Goal: Task Accomplishment & Management: Manage account settings

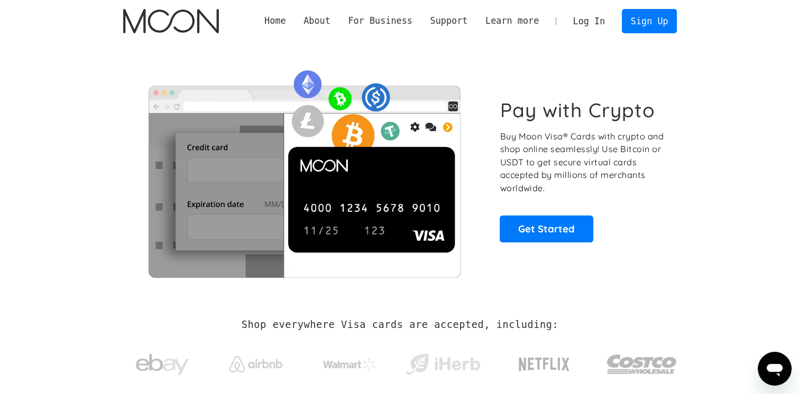
click at [598, 23] on link "Log In" at bounding box center [589, 21] width 50 height 23
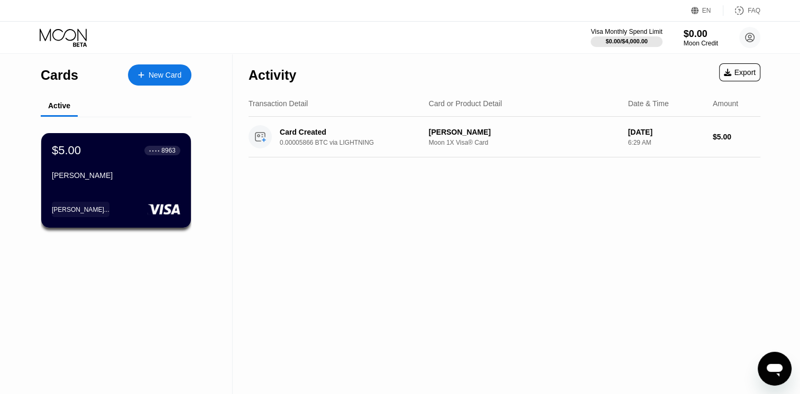
click at [123, 180] on div "[PERSON_NAME]" at bounding box center [116, 175] width 128 height 8
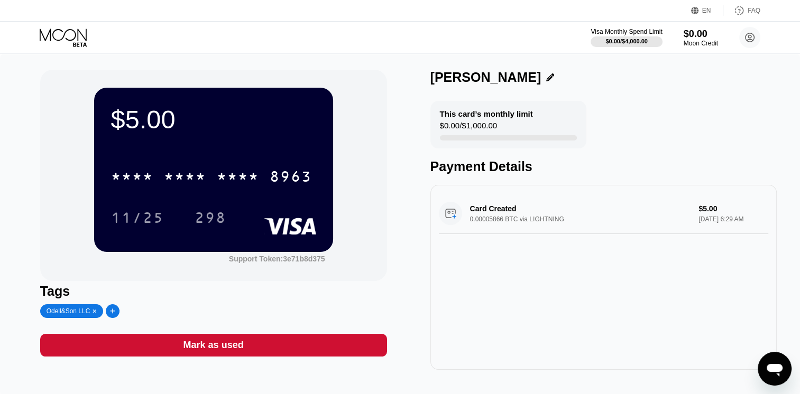
click at [193, 132] on div "$5.00" at bounding box center [213, 120] width 205 height 30
drag, startPoint x: 496, startPoint y: 208, endPoint x: 381, endPoint y: 141, distance: 134.1
click at [381, 141] on div "$5.00 * * * * * * * * * * * * 8963 11/25 298 Support Token: 3e71b8d375 Tags Ode…" at bounding box center [400, 220] width 720 height 300
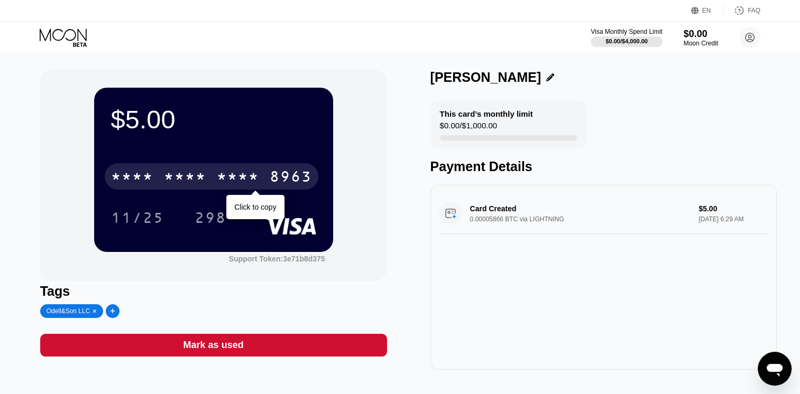
click at [230, 189] on div "* * * * * * * * * * * * 8963" at bounding box center [212, 176] width 214 height 26
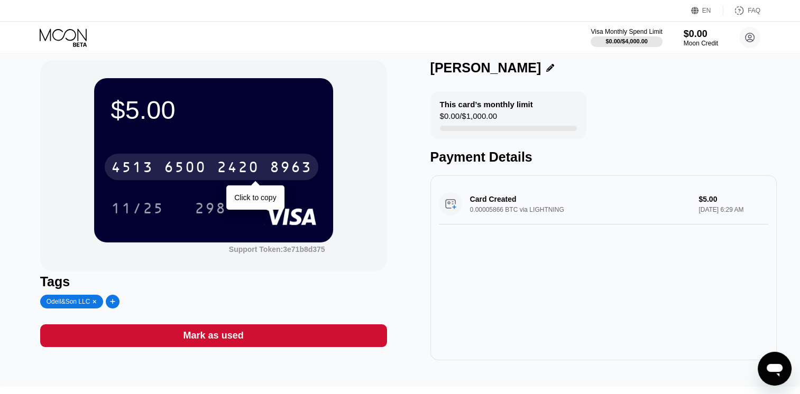
scroll to position [33, 0]
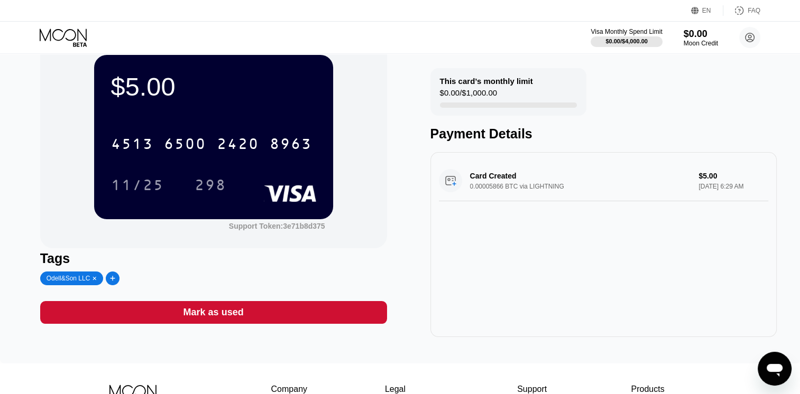
click at [257, 104] on div "$5.00 4513 6500 2420 8963 11/25 298" at bounding box center [213, 137] width 239 height 164
click at [696, 39] on div "$0.00" at bounding box center [700, 33] width 35 height 11
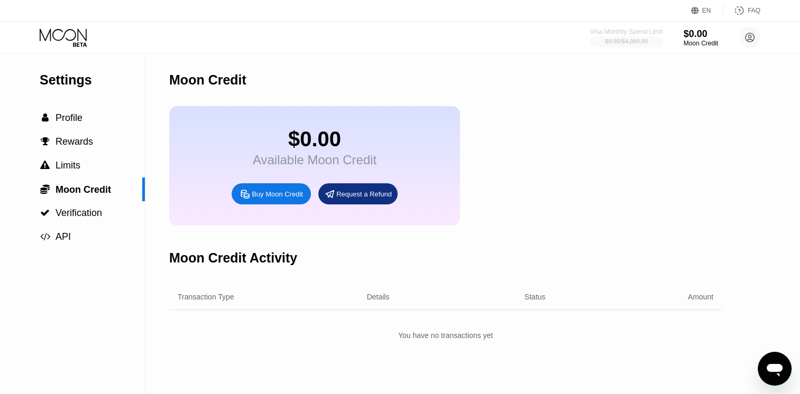
click at [654, 35] on div "Visa Monthly Spend Limit" at bounding box center [626, 31] width 73 height 7
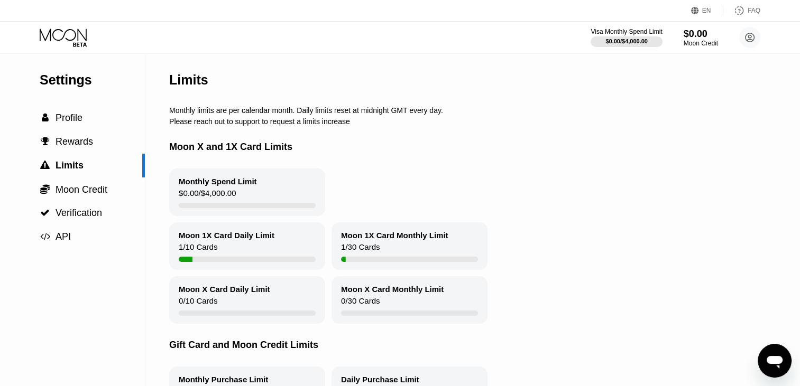
click at [99, 193] on span "Moon Credit" at bounding box center [81, 189] width 52 height 11
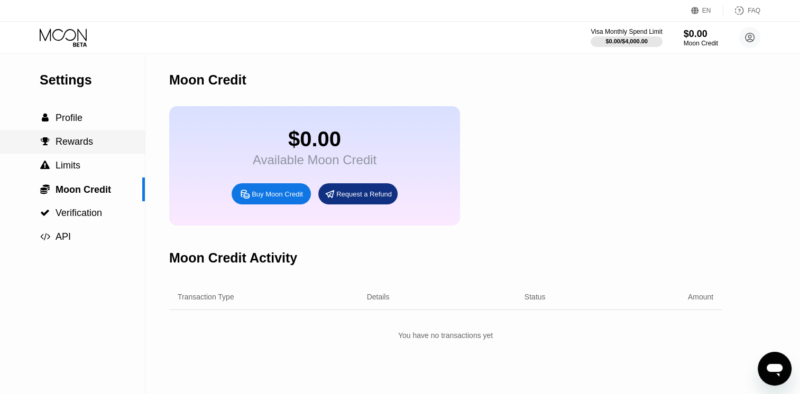
click at [88, 147] on span "Rewards" at bounding box center [74, 141] width 38 height 11
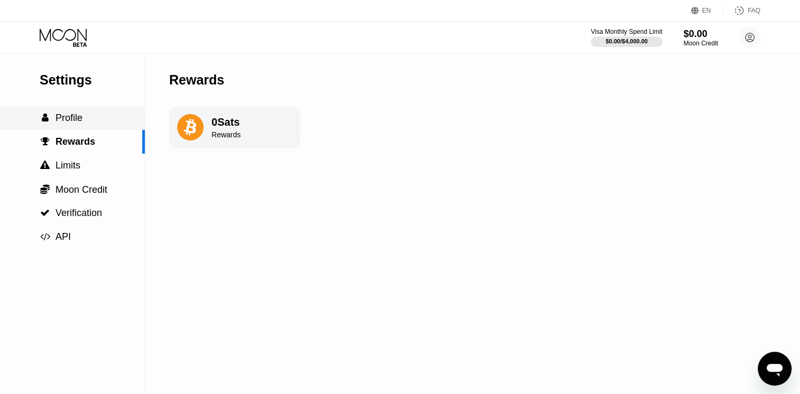
click at [76, 128] on div " Profile" at bounding box center [72, 118] width 145 height 24
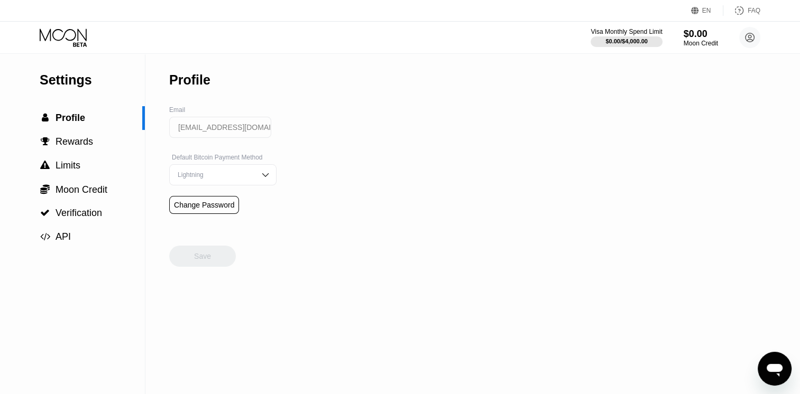
click at [201, 183] on div "Lightning" at bounding box center [222, 174] width 107 height 21
click at [203, 208] on div "Change Password" at bounding box center [204, 205] width 60 height 8
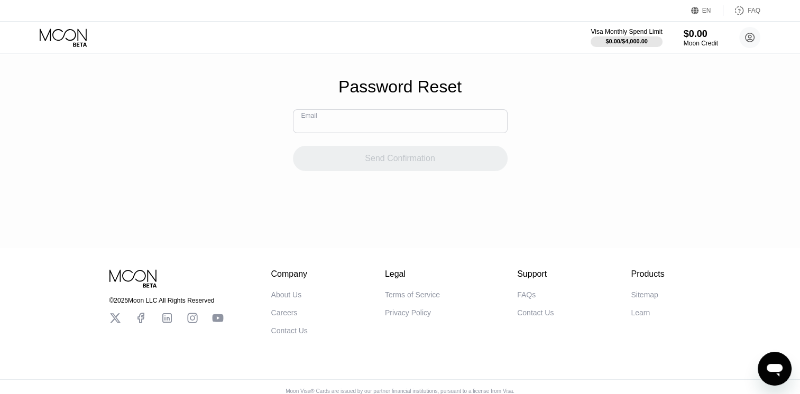
click at [336, 122] on input "text" at bounding box center [400, 121] width 215 height 24
type input "Rayanstevens595@gmail.com"
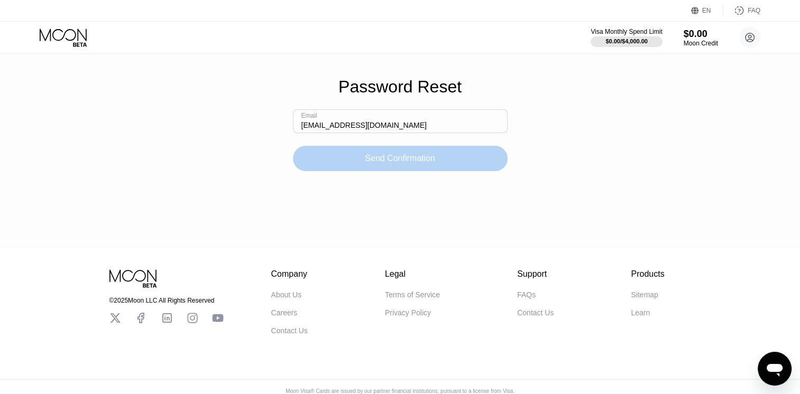
click at [348, 159] on div "Send Confirmation" at bounding box center [400, 158] width 215 height 25
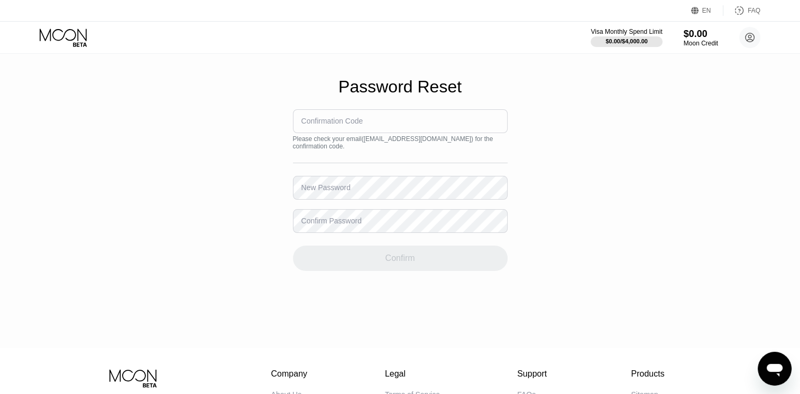
click at [333, 125] on div "Confirmation Code" at bounding box center [332, 121] width 62 height 8
click at [442, 133] on input "595" at bounding box center [400, 121] width 215 height 24
click at [414, 146] on div "Please check your email ( Rayanstevens595@gmail.com ) for the confirmation code." at bounding box center [400, 142] width 215 height 15
click at [405, 121] on input "595" at bounding box center [400, 121] width 215 height 24
type input "5"
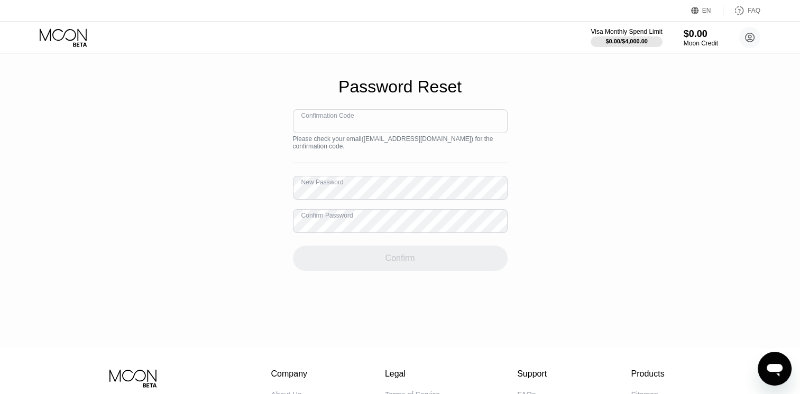
paste input "787426"
type input "787426"
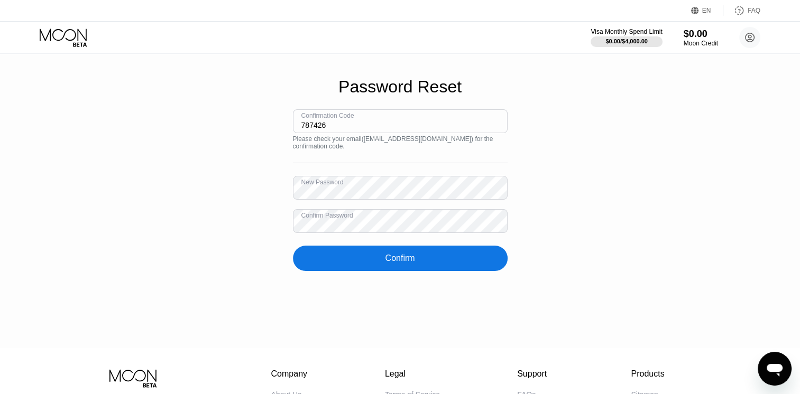
click at [452, 263] on div "Confirm" at bounding box center [400, 258] width 215 height 25
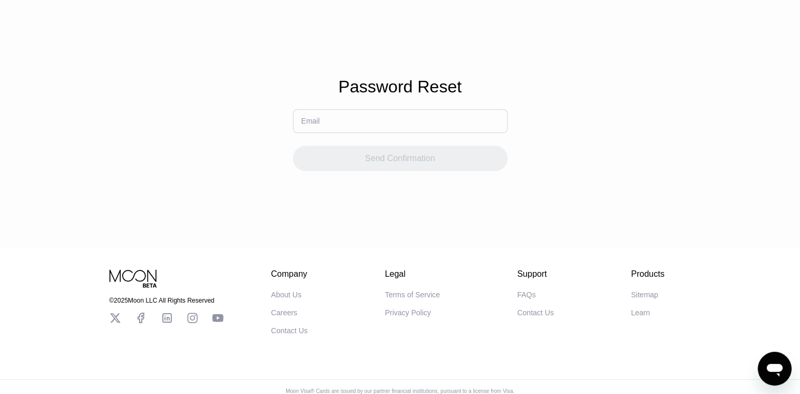
click at [134, 288] on icon at bounding box center [133, 279] width 49 height 18
click at [396, 76] on div "Password Reset Email Send Confirmation" at bounding box center [400, 124] width 800 height 248
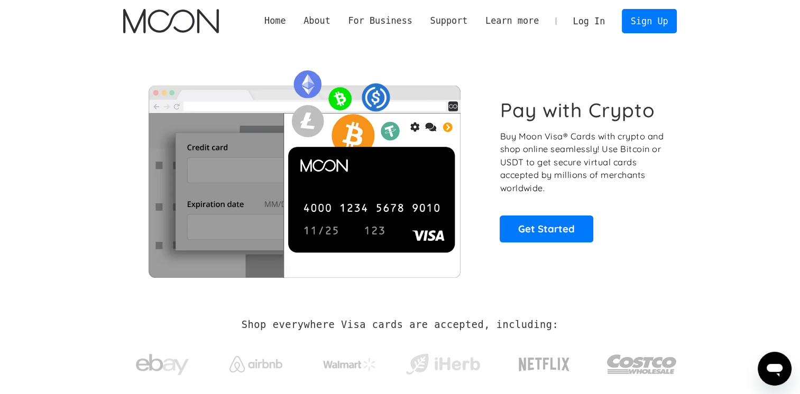
click at [596, 21] on link "Log In" at bounding box center [589, 21] width 50 height 23
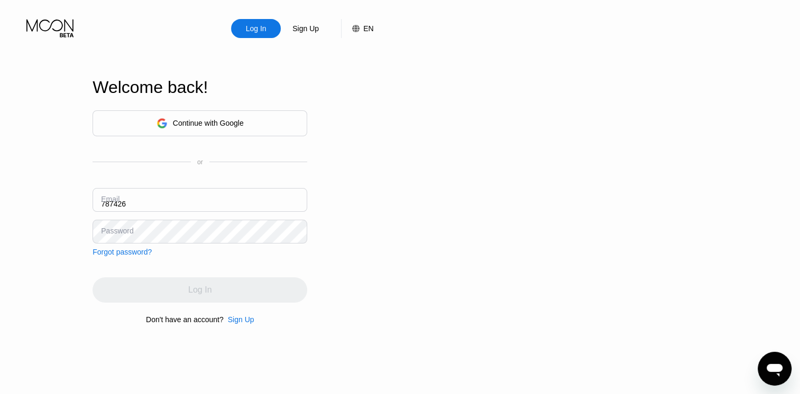
click at [208, 208] on input "787426" at bounding box center [199, 200] width 215 height 24
type input "7"
type input "[EMAIL_ADDRESS][DOMAIN_NAME]"
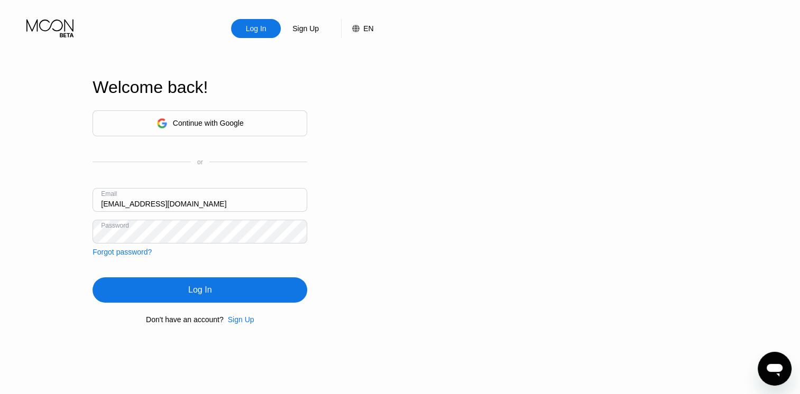
click at [302, 301] on div "Log In" at bounding box center [199, 289] width 215 height 25
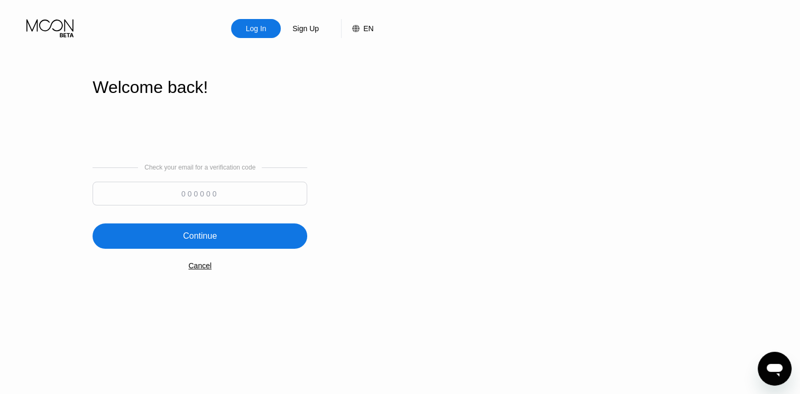
click at [252, 197] on input at bounding box center [199, 194] width 215 height 24
paste input "504789"
type input "504789"
click at [280, 234] on div "Continue" at bounding box center [199, 236] width 215 height 25
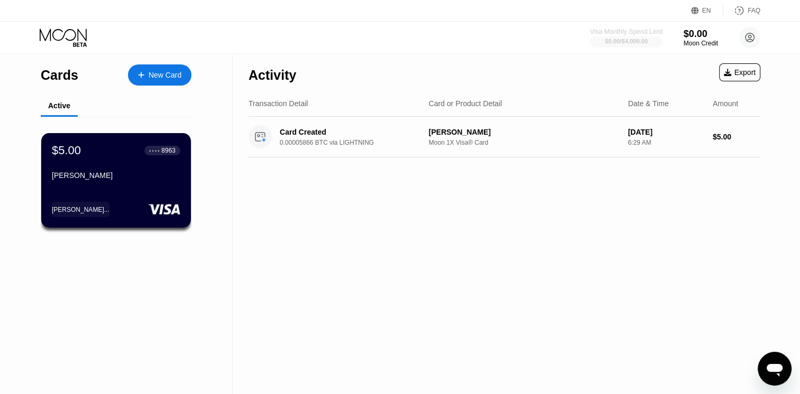
click at [649, 33] on div "Visa Monthly Spend Limit" at bounding box center [626, 31] width 73 height 7
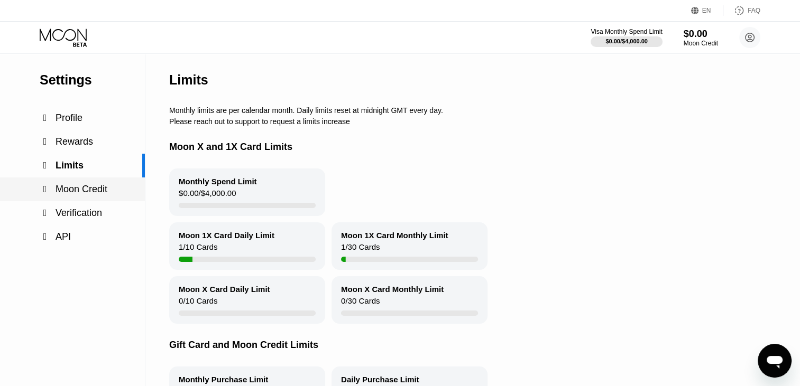
click at [78, 201] on div " Moon Credit" at bounding box center [72, 190] width 145 height 24
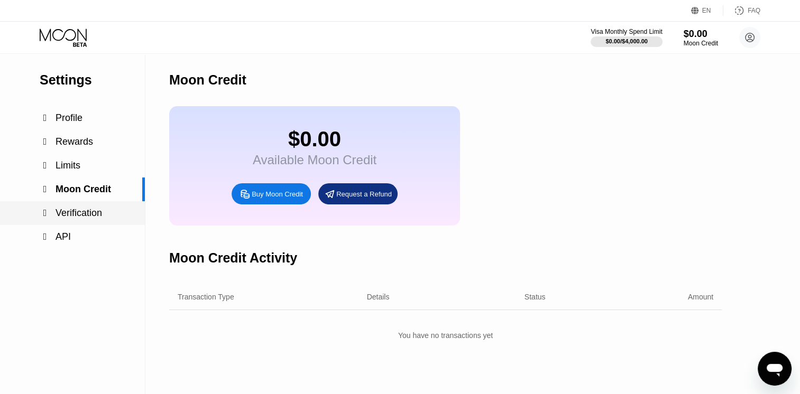
click at [76, 218] on span "Verification" at bounding box center [78, 213] width 47 height 11
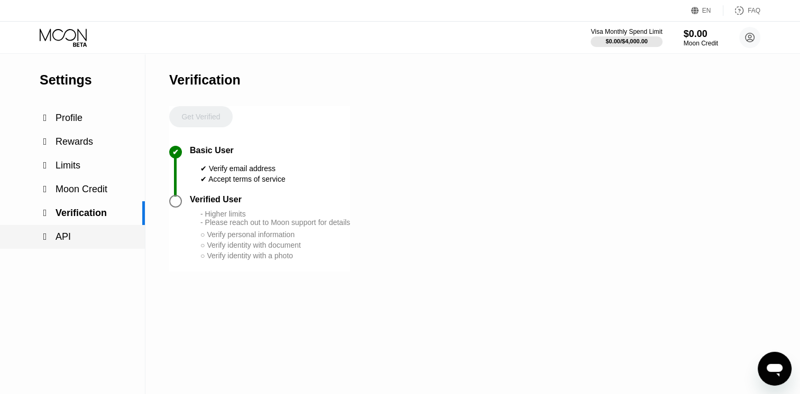
click at [65, 240] on span "API" at bounding box center [62, 237] width 15 height 11
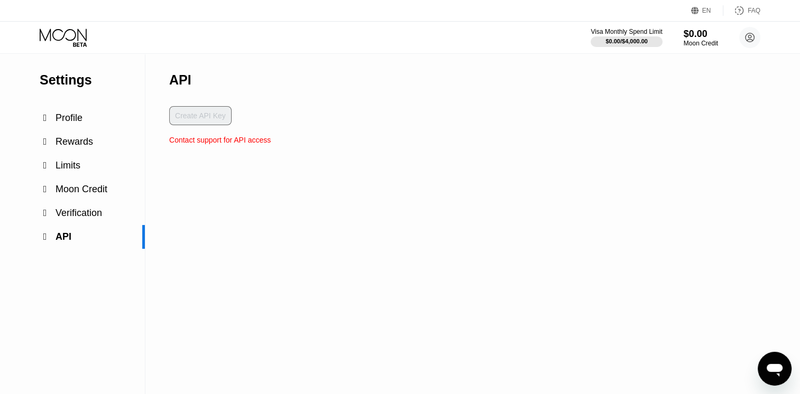
drag, startPoint x: 201, startPoint y: 121, endPoint x: 209, endPoint y: 145, distance: 25.7
click at [209, 144] on div "API Create API Key Contact support for API access" at bounding box center [219, 99] width 101 height 90
click at [209, 144] on div "Contact support for API access" at bounding box center [219, 140] width 101 height 8
click at [776, 363] on icon "Open messaging window" at bounding box center [774, 368] width 19 height 19
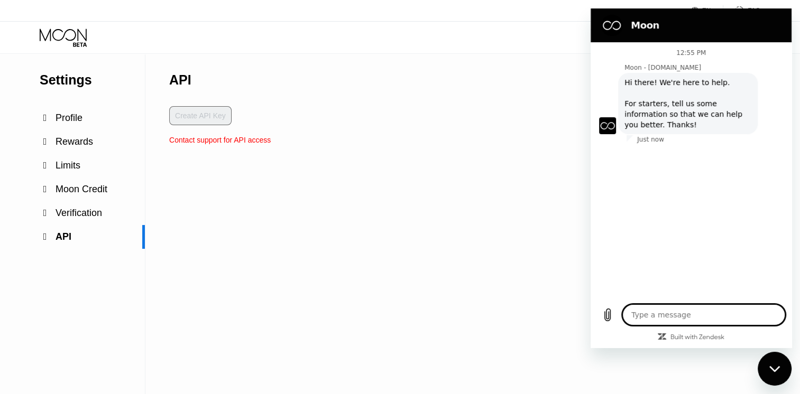
type textarea "x"
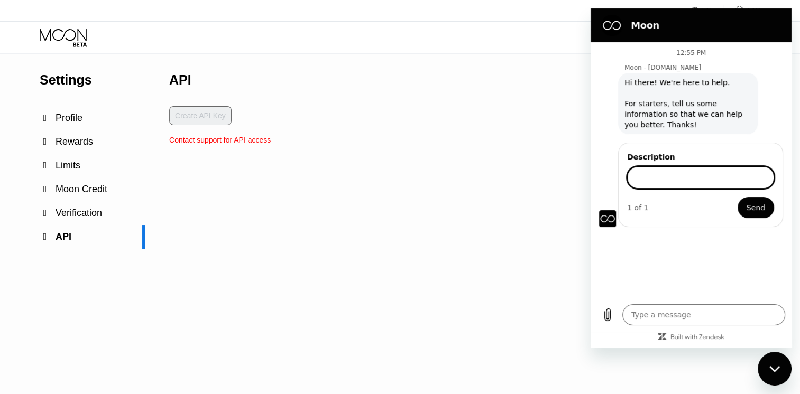
click at [46, 284] on div "Settings  Profile  Rewards  Limits  Moon Credit  Verification  API" at bounding box center [72, 224] width 145 height 340
click at [666, 304] on textarea at bounding box center [703, 314] width 163 height 21
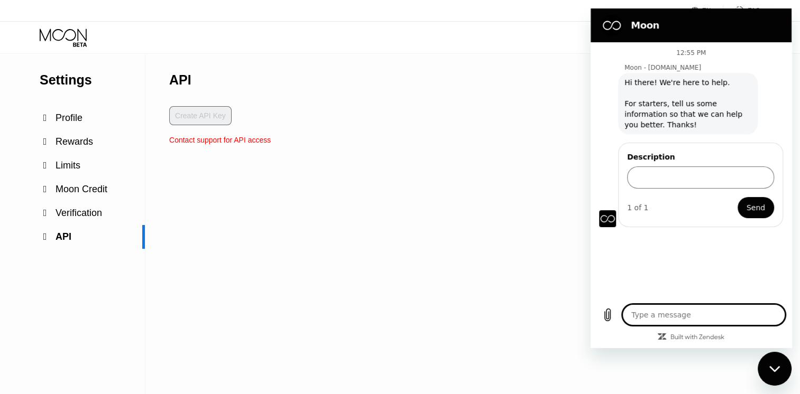
click at [666, 312] on textarea at bounding box center [703, 314] width 163 height 21
type textarea "i"
type textarea "x"
type textarea "i"
type textarea "x"
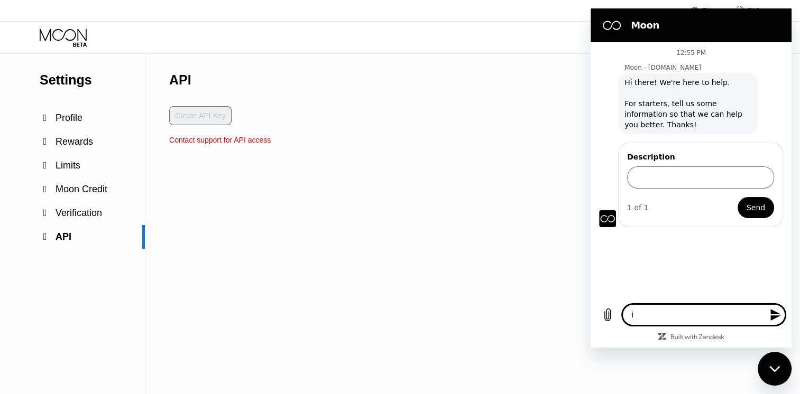
type textarea "i w"
type textarea "x"
type textarea "i wa"
type textarea "x"
type textarea "i wan"
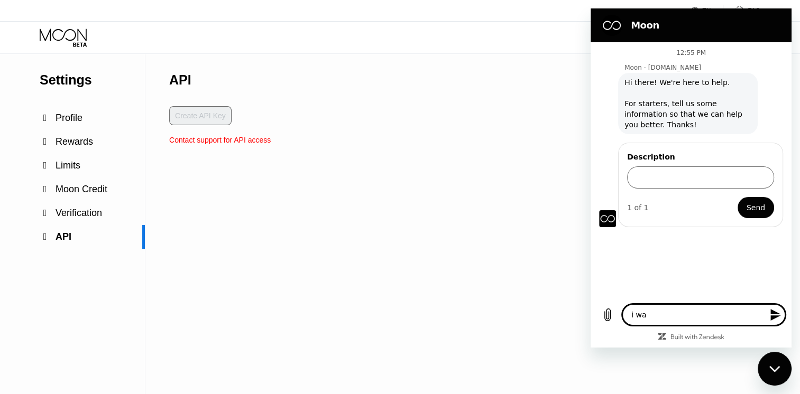
type textarea "x"
type textarea "i want"
type textarea "x"
type textarea "i want"
type textarea "x"
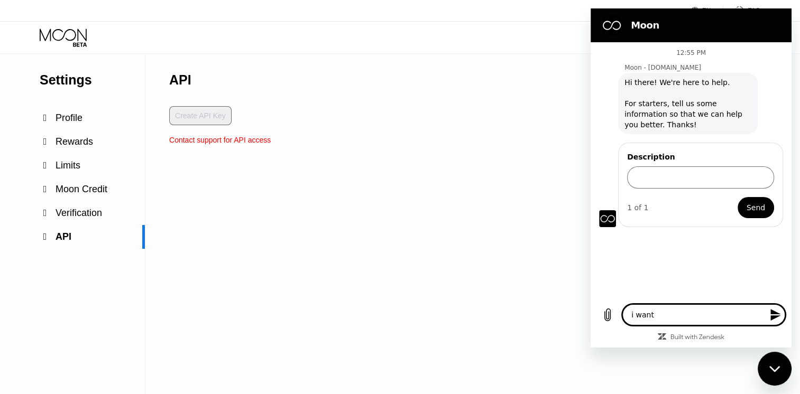
type textarea "i want t"
type textarea "x"
type textarea "i want ti"
type textarea "x"
type textarea "i want ti"
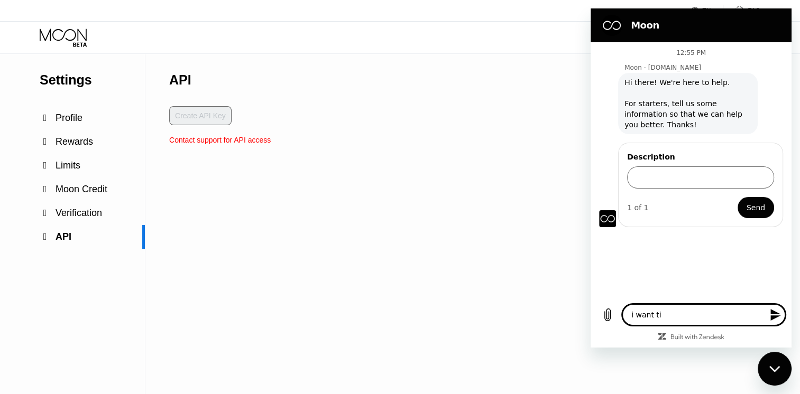
type textarea "x"
type textarea "i want ti"
type textarea "x"
type textarea "i want t"
type textarea "x"
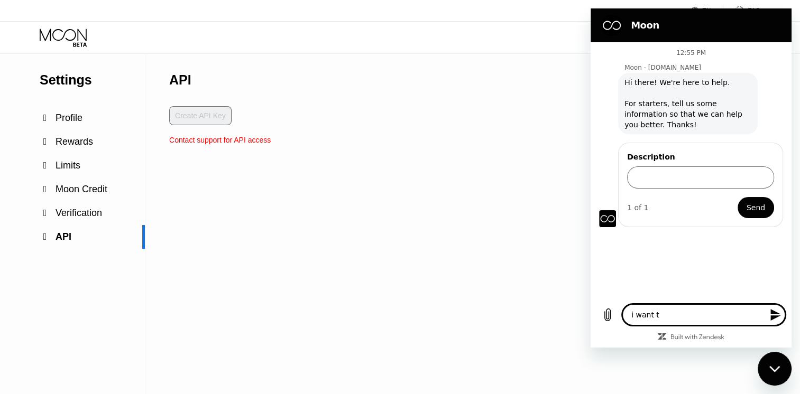
type textarea "i want to"
type textarea "x"
type textarea "i want to"
type textarea "x"
type textarea "i want to t"
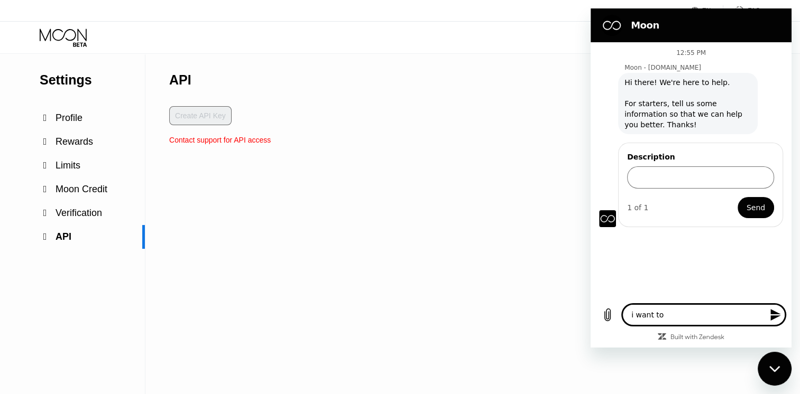
type textarea "x"
type textarea "i want to ta"
type textarea "x"
type textarea "i want to tal"
type textarea "x"
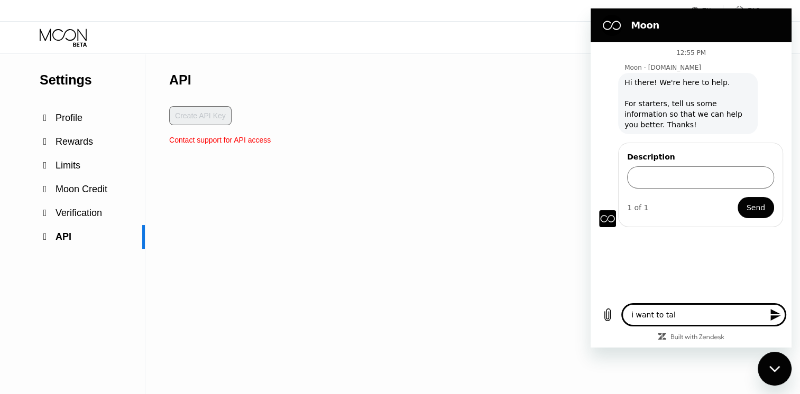
type textarea "i want to talk"
type textarea "x"
type textarea "i want to talk"
type textarea "x"
type textarea "i want to talk t"
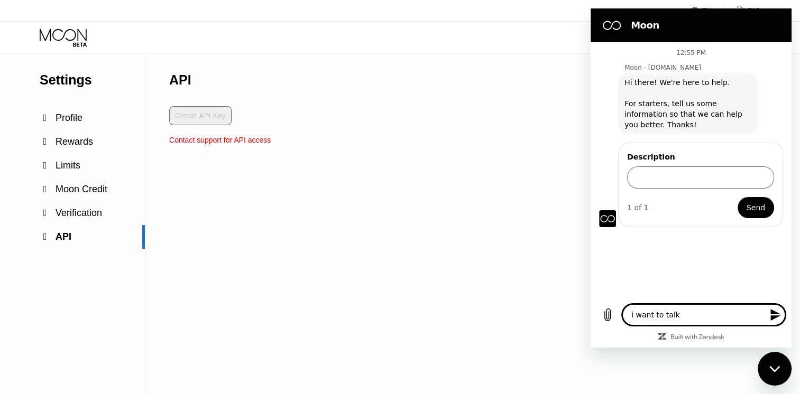
type textarea "x"
type textarea "i want to talk to"
type textarea "x"
type textarea "i want to talk to"
type textarea "x"
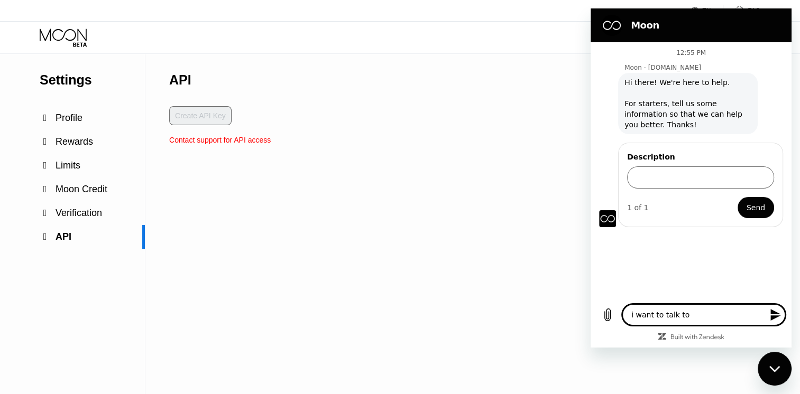
type textarea "i want to talk to s"
type textarea "x"
type textarea "i want to talk to so"
type textarea "x"
type textarea "i want to talk to som"
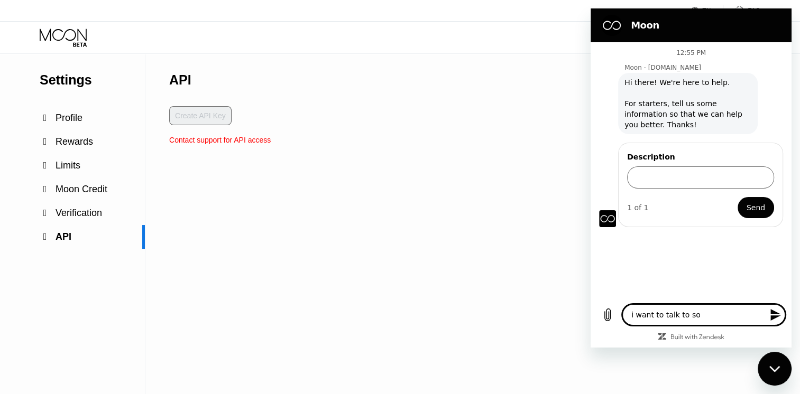
type textarea "x"
type textarea "i want to talk to some"
type textarea "x"
type textarea "i want to talk to someo"
type textarea "x"
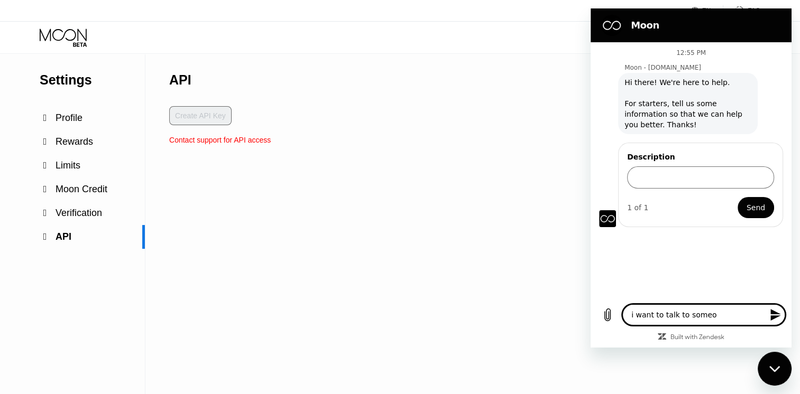
type textarea "i want to talk to someon"
type textarea "x"
type textarea "i want to talk to someone"
type textarea "x"
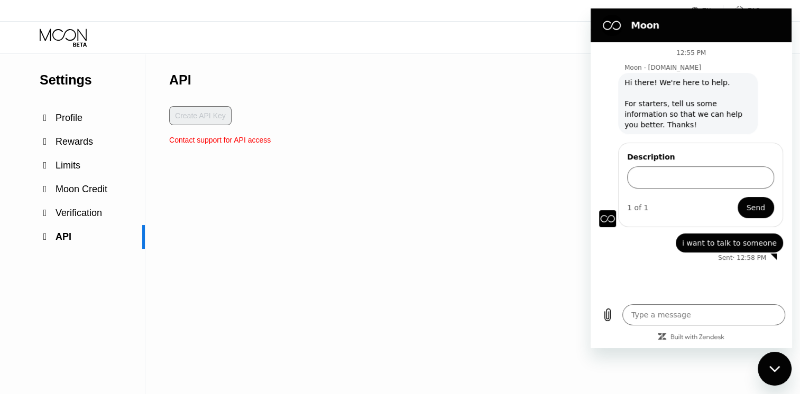
click at [223, 329] on div "API Create API Key Contact support for API access" at bounding box center [219, 224] width 101 height 340
click at [223, 330] on div "API Create API Key Contact support for API access" at bounding box center [219, 224] width 101 height 340
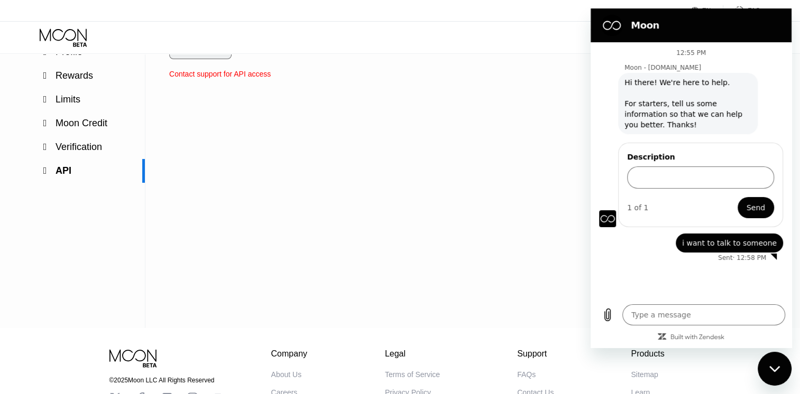
scroll to position [67, 0]
click at [80, 33] on icon at bounding box center [63, 35] width 47 height 12
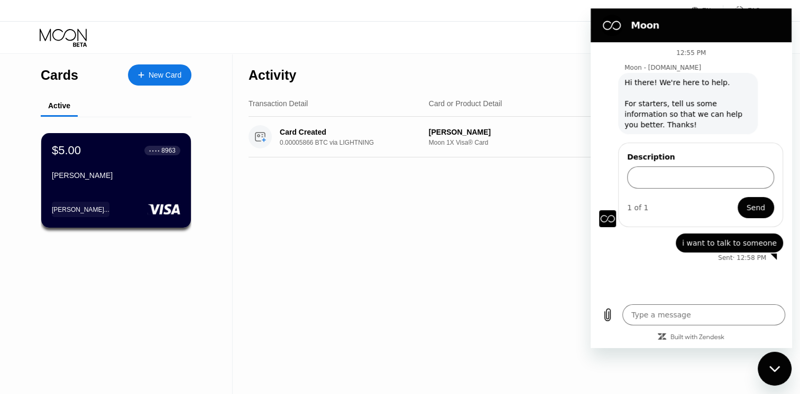
click at [763, 371] on div "Close messaging window" at bounding box center [774, 369] width 32 height 32
type textarea "x"
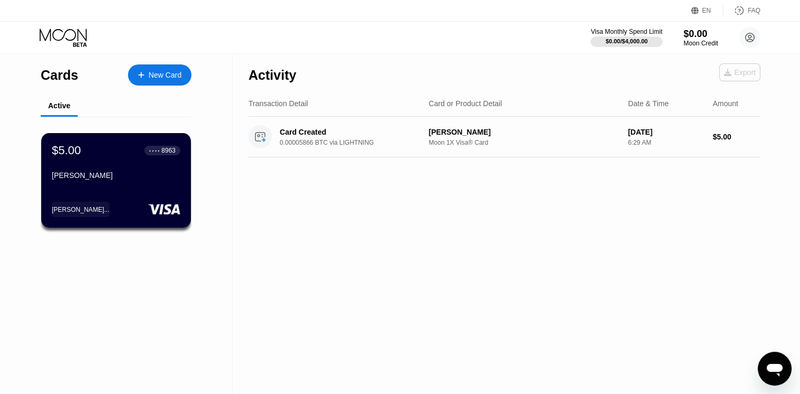
click at [721, 70] on div "Export" at bounding box center [739, 72] width 41 height 18
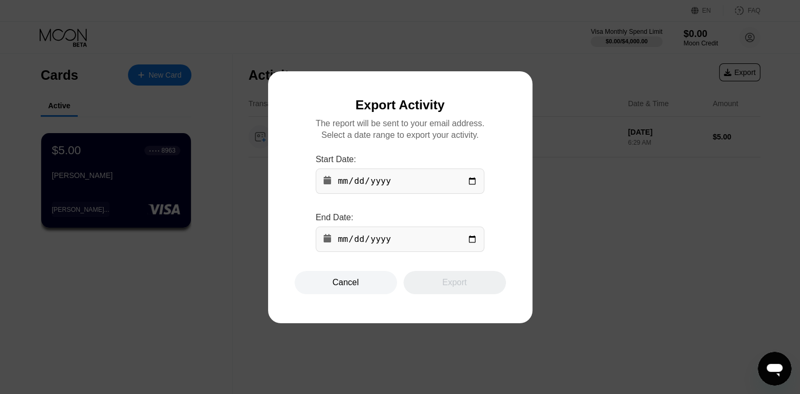
click at [393, 186] on input "date" at bounding box center [400, 181] width 169 height 25
click at [469, 184] on input "date" at bounding box center [400, 181] width 169 height 25
type input "[DATE]"
click at [473, 240] on input "date" at bounding box center [400, 239] width 169 height 25
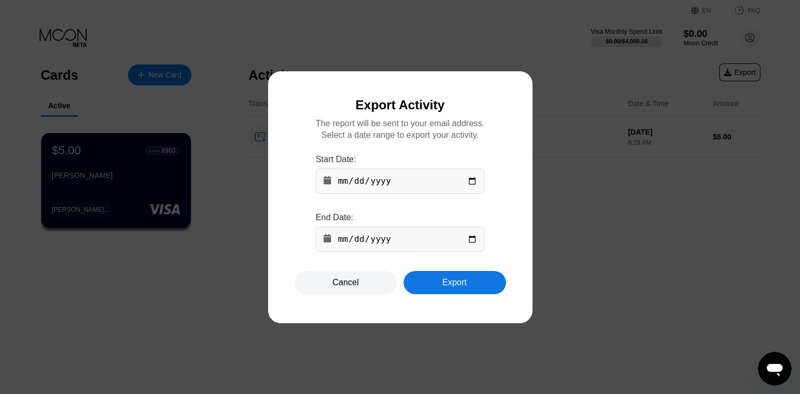
click at [471, 242] on input "[DATE]" at bounding box center [400, 239] width 169 height 25
type input "[DATE]"
click at [444, 285] on div "Export" at bounding box center [454, 282] width 24 height 11
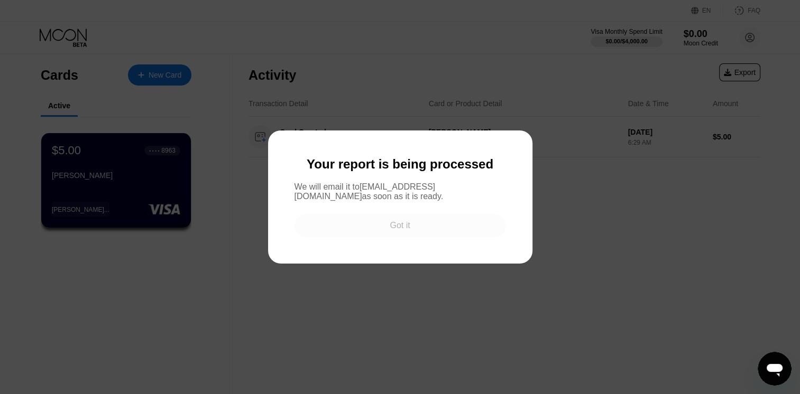
click at [408, 229] on div "Got it" at bounding box center [400, 225] width 20 height 11
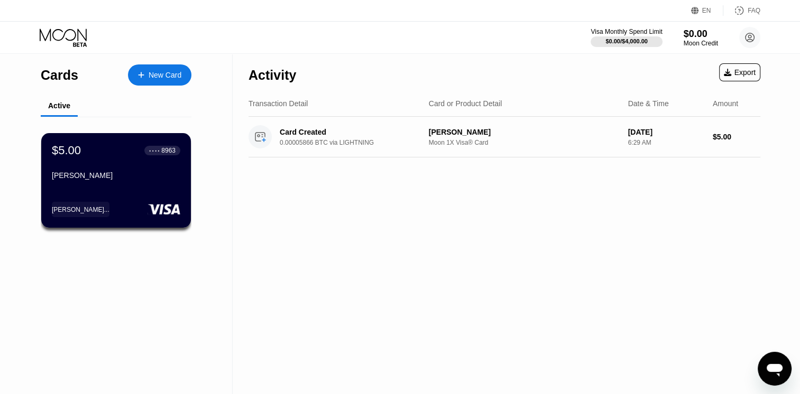
type textarea "x"
click at [108, 206] on div "Odell..." at bounding box center [116, 209] width 128 height 15
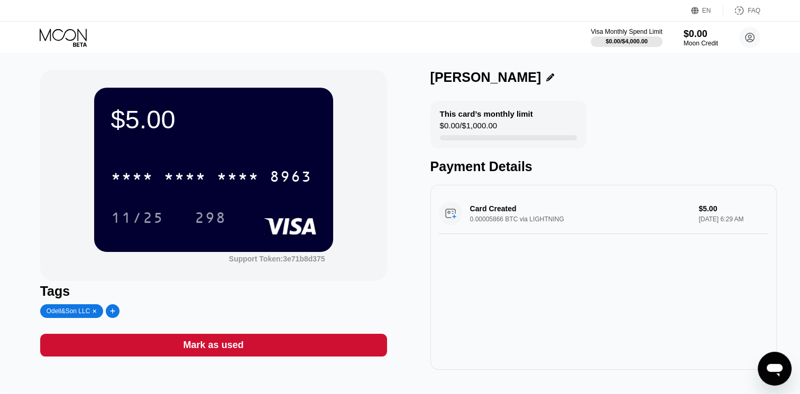
click at [543, 214] on div "Card Created 0.00005866 BTC via LIGHTNING $5.00 Sep 25, 2025 6:29 AM" at bounding box center [604, 213] width 330 height 41
